Goal: Information Seeking & Learning: Check status

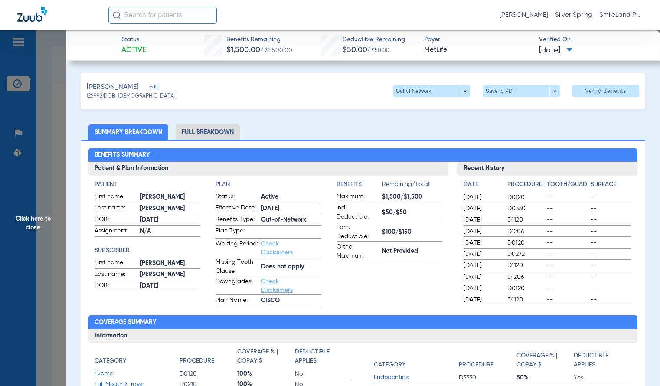
scroll to position [2839, 0]
click at [52, 167] on span "Click here to close" at bounding box center [33, 223] width 66 height 386
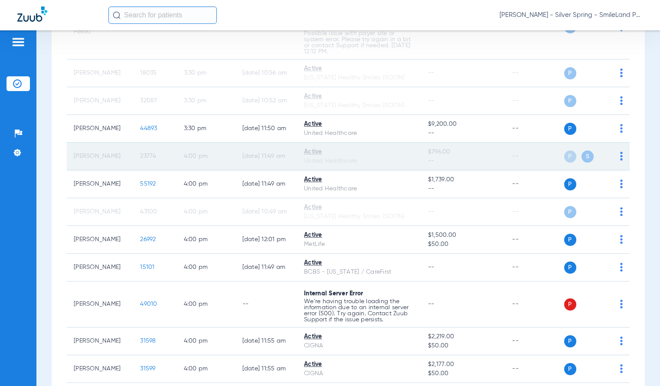
click at [140, 153] on span "23774" at bounding box center [148, 156] width 16 height 6
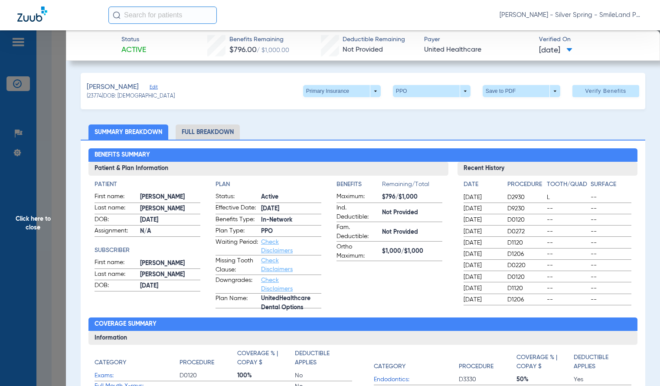
click at [15, 125] on span "Click here to close" at bounding box center [33, 223] width 66 height 386
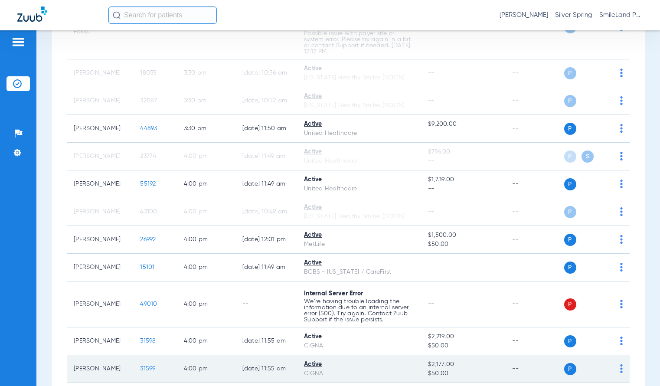
click at [142, 366] on span "31599" at bounding box center [147, 369] width 15 height 6
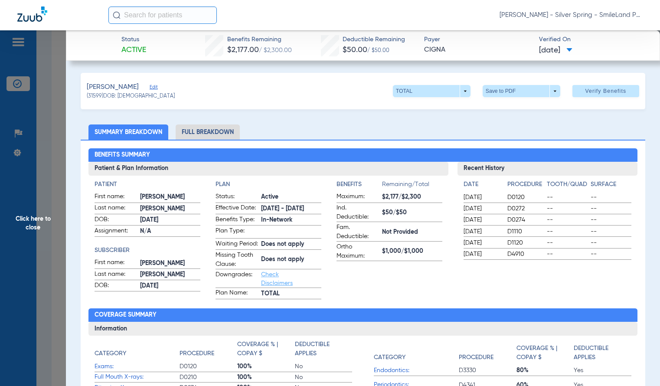
click at [21, 173] on span "Click here to close" at bounding box center [33, 223] width 66 height 386
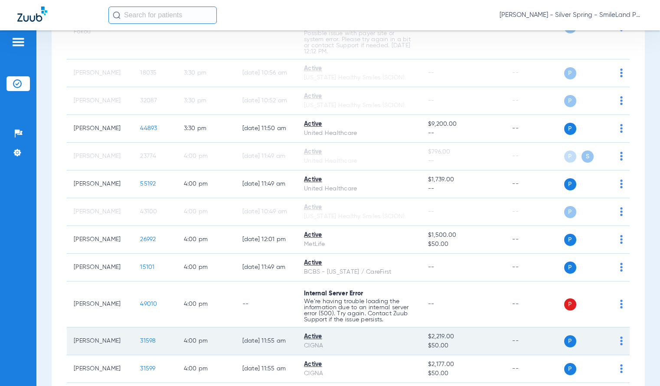
click at [141, 338] on span "31598" at bounding box center [148, 341] width 16 height 6
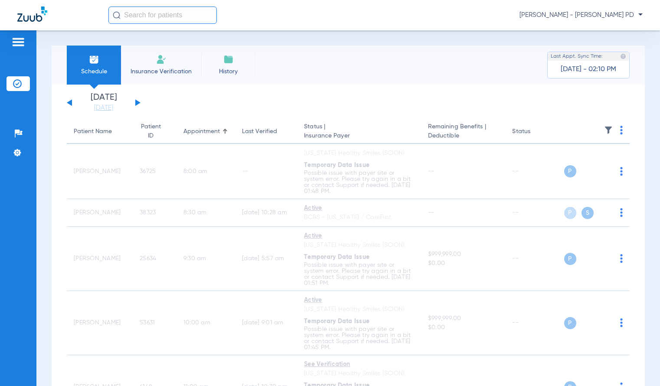
click at [644, 151] on div "Schedule Insurance Verification History Last Appt. Sync Time: [DATE] - 02:10 PM…" at bounding box center [348, 208] width 624 height 356
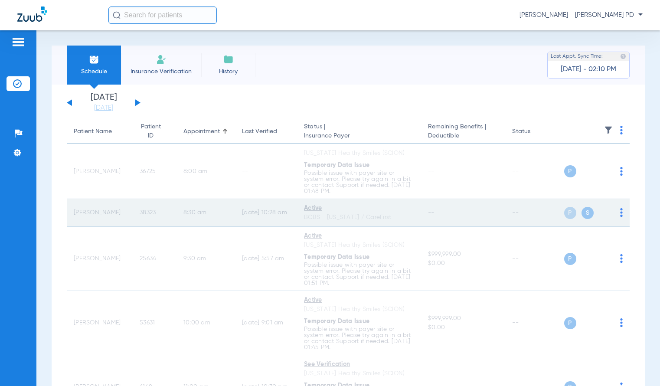
click at [140, 211] on span "38323" at bounding box center [148, 212] width 16 height 6
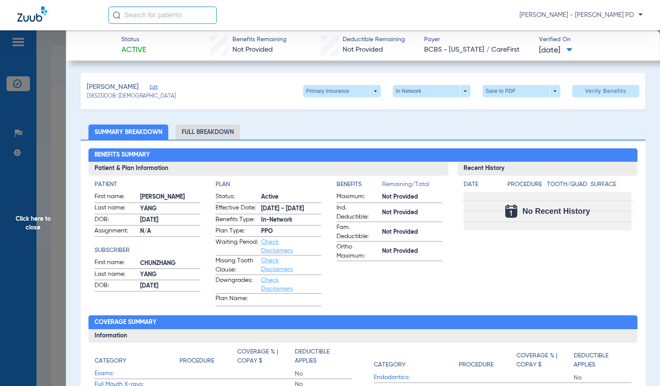
click at [338, 91] on span at bounding box center [341, 91] width 21 height 21
click at [345, 126] on span "Secondary Insurance" at bounding box center [332, 126] width 57 height 6
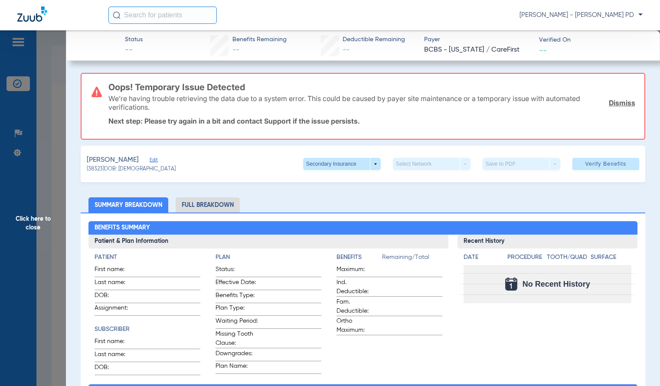
click at [18, 157] on span "Click here to close" at bounding box center [33, 223] width 66 height 386
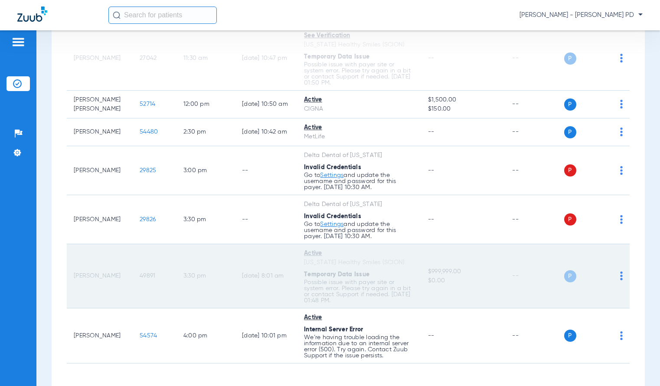
scroll to position [435, 0]
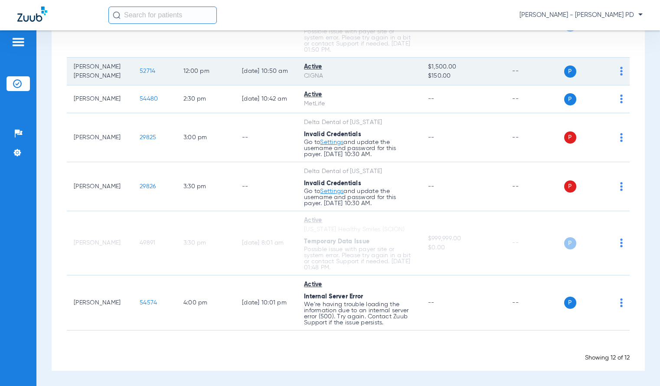
click at [133, 60] on td "52714" at bounding box center [155, 72] width 44 height 28
click at [140, 68] on span "52714" at bounding box center [148, 71] width 16 height 6
